Goal: Task Accomplishment & Management: Manage account settings

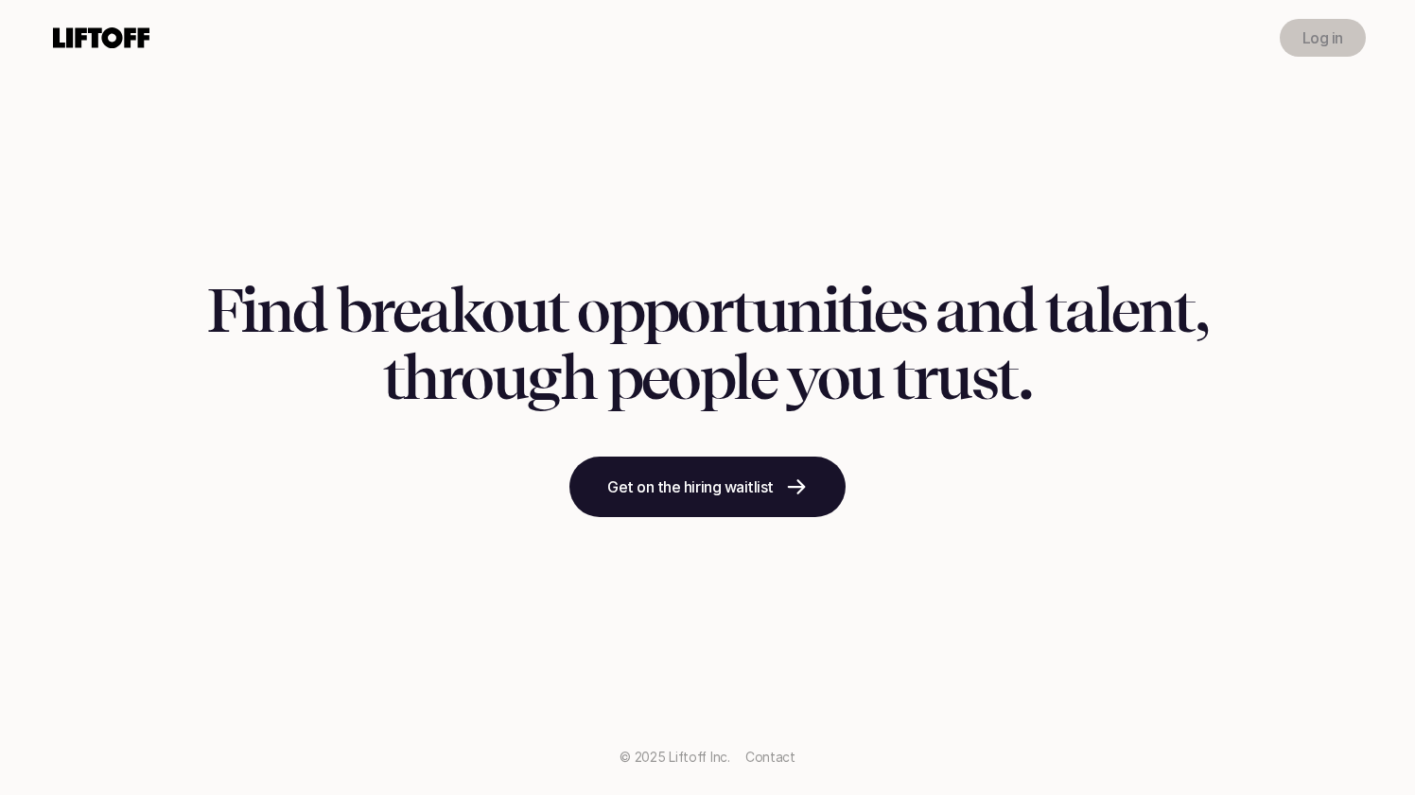
click at [1315, 29] on p "Log in" at bounding box center [1322, 37] width 41 height 23
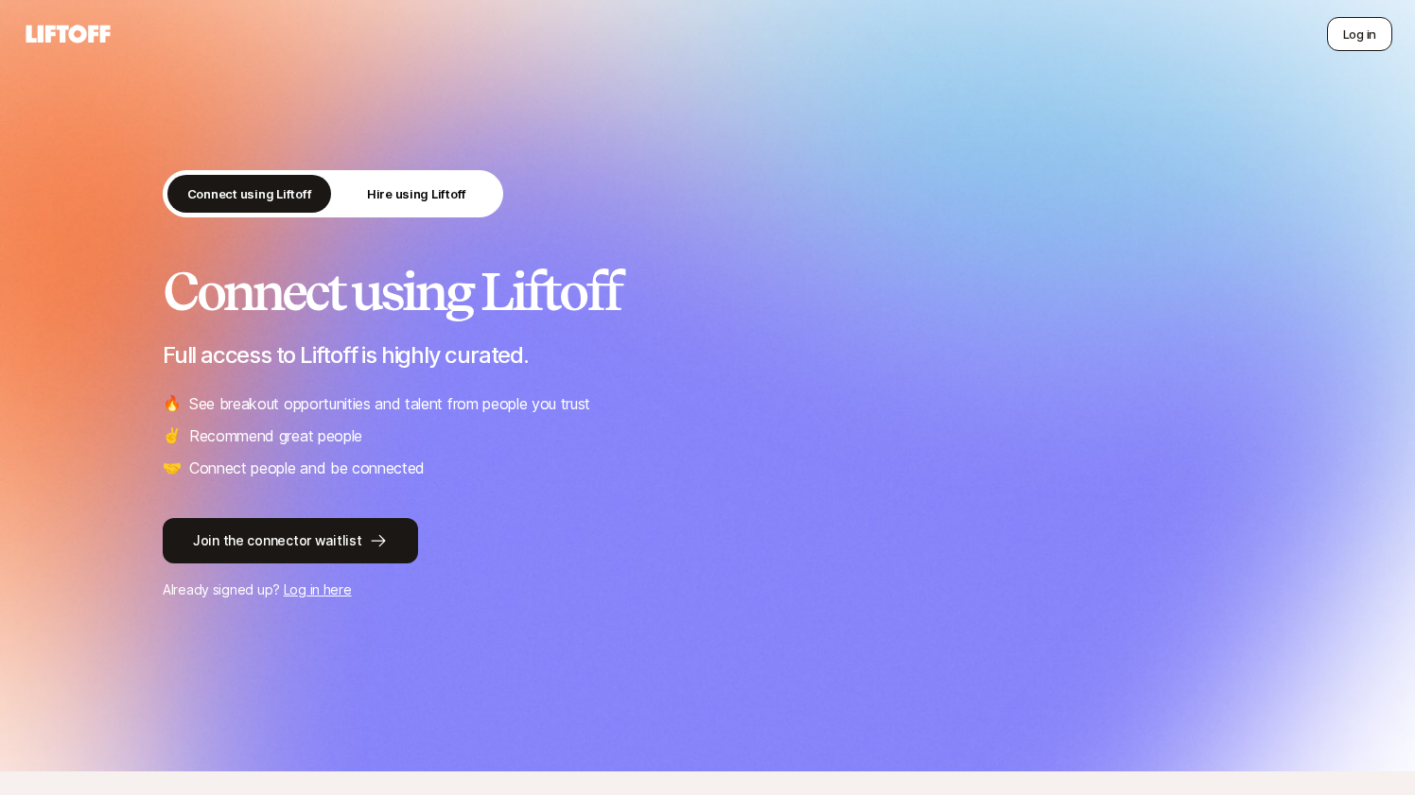
click at [1360, 30] on button "Log in" at bounding box center [1359, 34] width 65 height 34
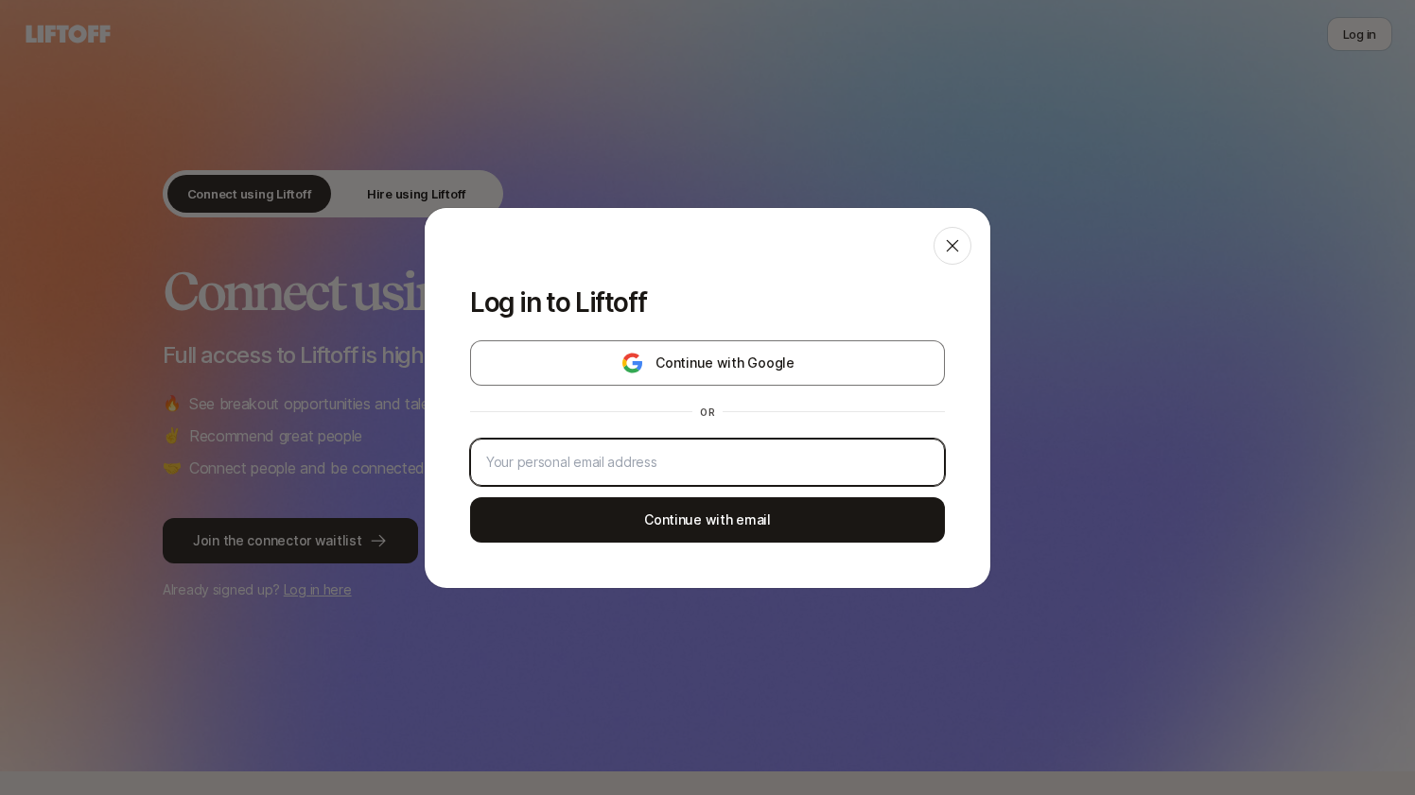
click at [655, 473] on input "email" at bounding box center [707, 462] width 443 height 23
type input "[DOMAIN_NAME][EMAIL_ADDRESS][PERSON_NAME][DOMAIN_NAME]"
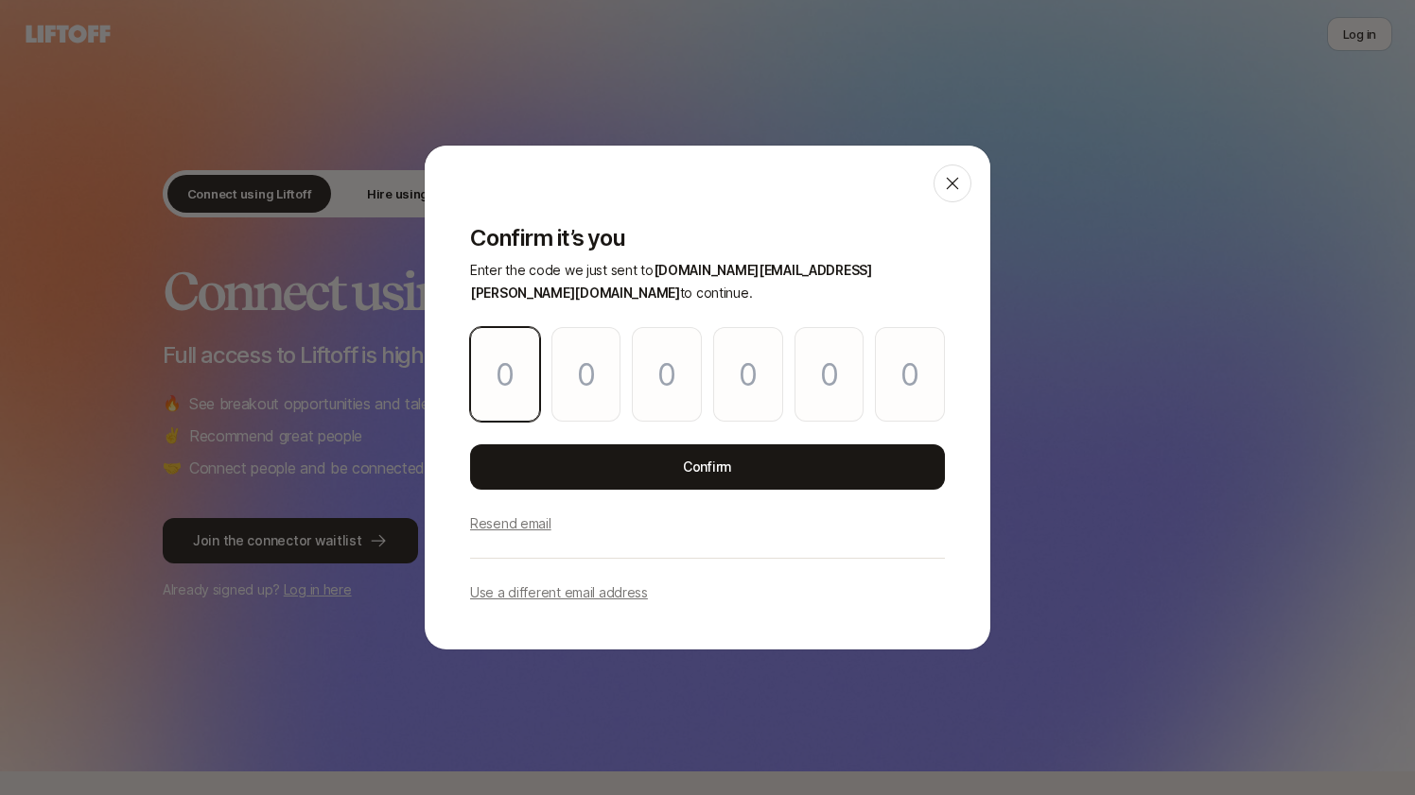
type input "1"
type input "4"
type input "5"
type input "6"
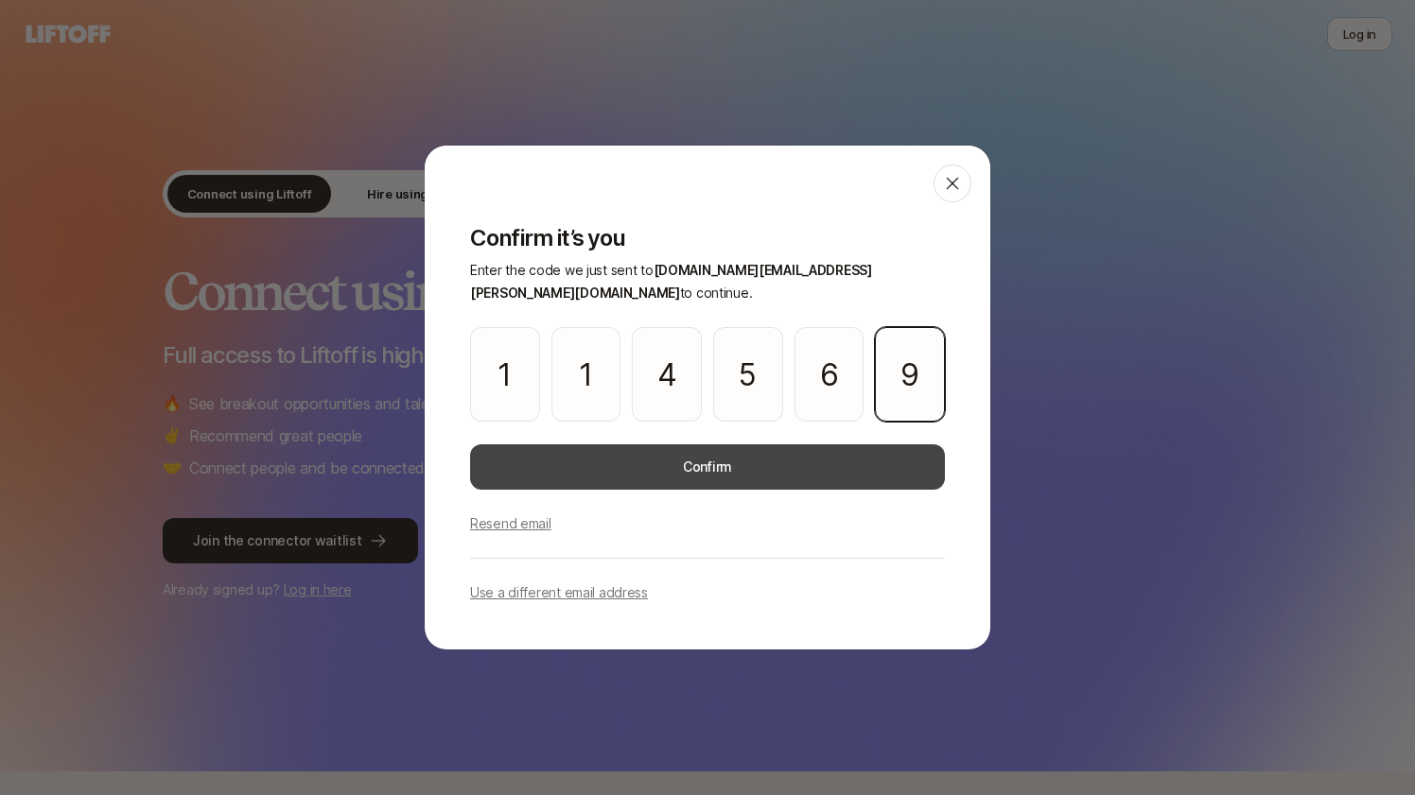
type input "9"
click at [735, 467] on button "Confirm" at bounding box center [707, 467] width 475 height 45
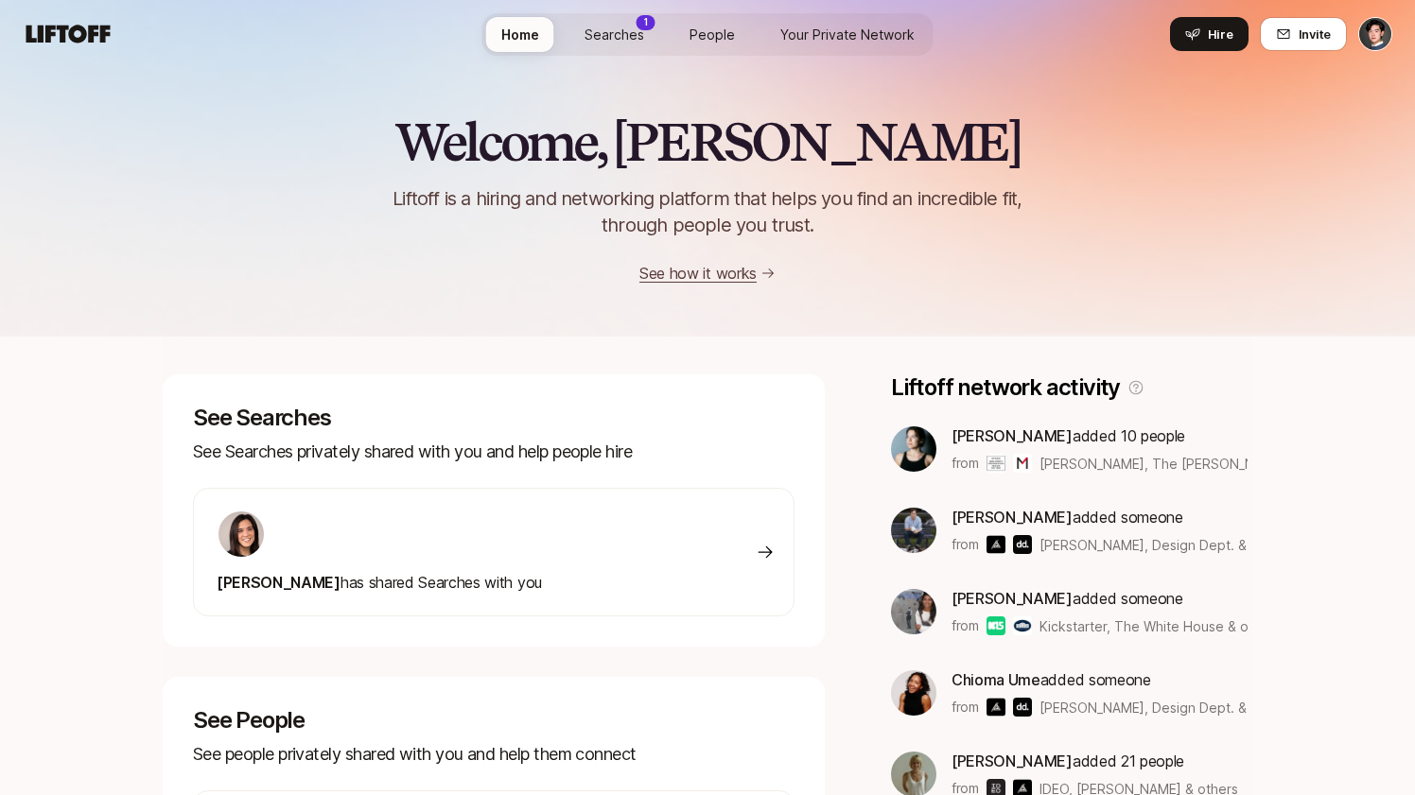
click at [601, 25] on span "Searches" at bounding box center [614, 35] width 60 height 20
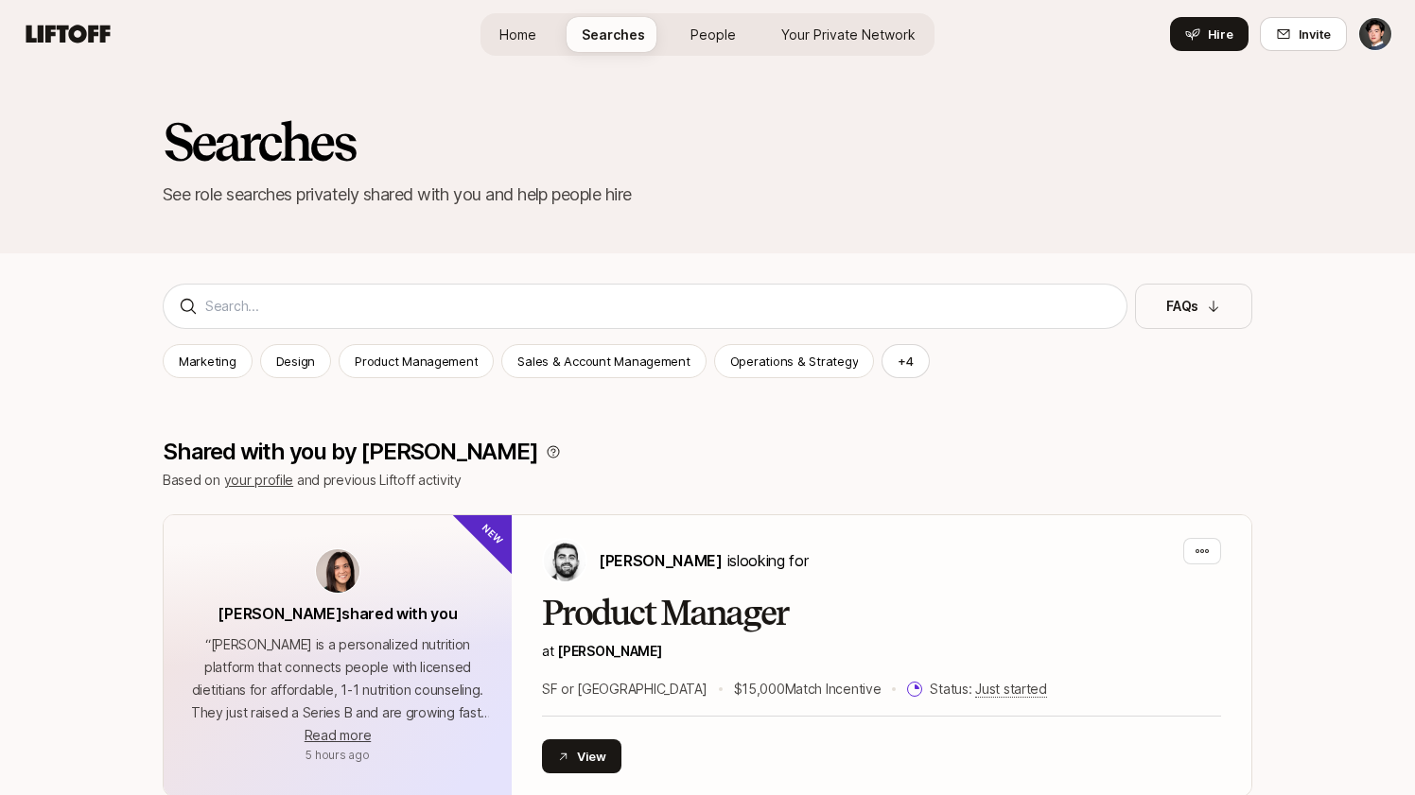
click at [96, 29] on icon at bounding box center [68, 34] width 91 height 26
